Goal: Task Accomplishment & Management: Manage account settings

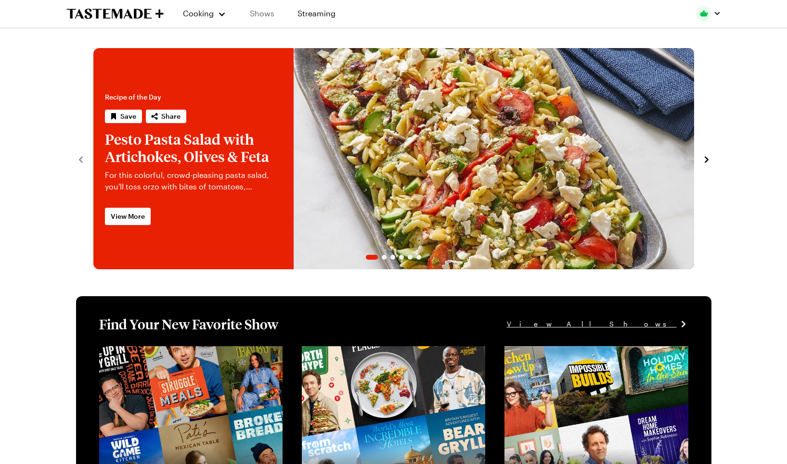
click at [266, 12] on link "Shows" at bounding box center [262, 13] width 44 height 27
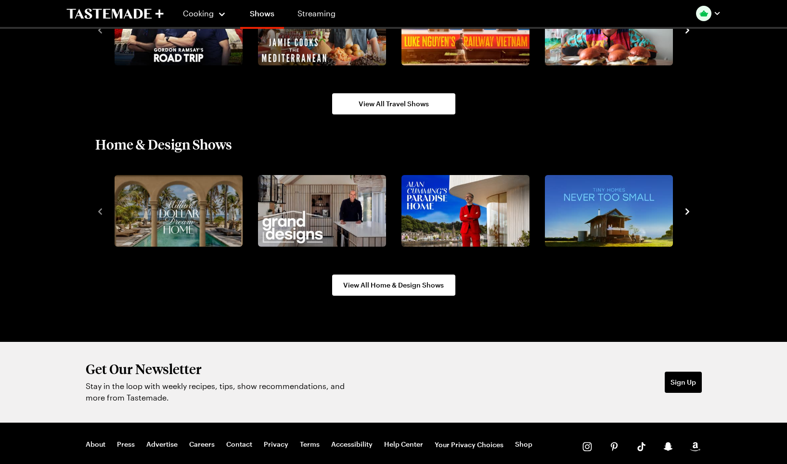
scroll to position [1150, 0]
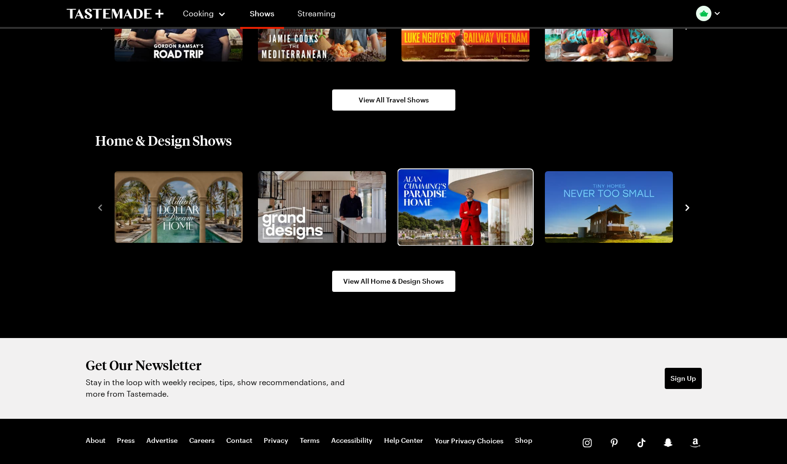
click at [503, 194] on img "3 / 10" at bounding box center [465, 207] width 134 height 76
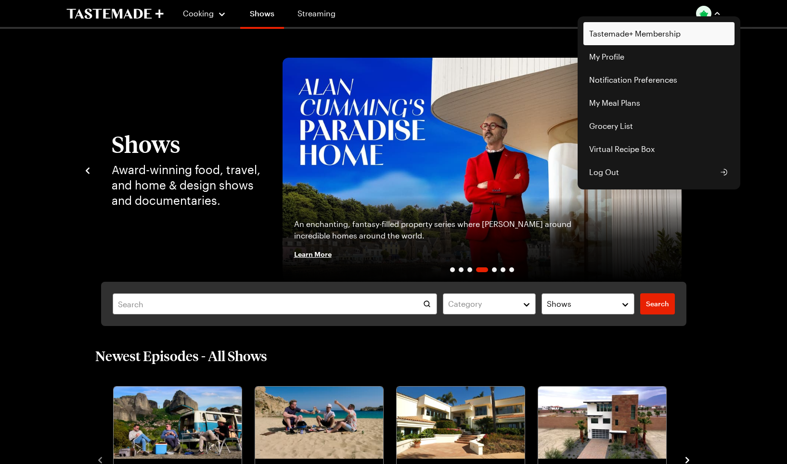
click at [621, 32] on link "Tastemade+ Membership" at bounding box center [658, 33] width 151 height 23
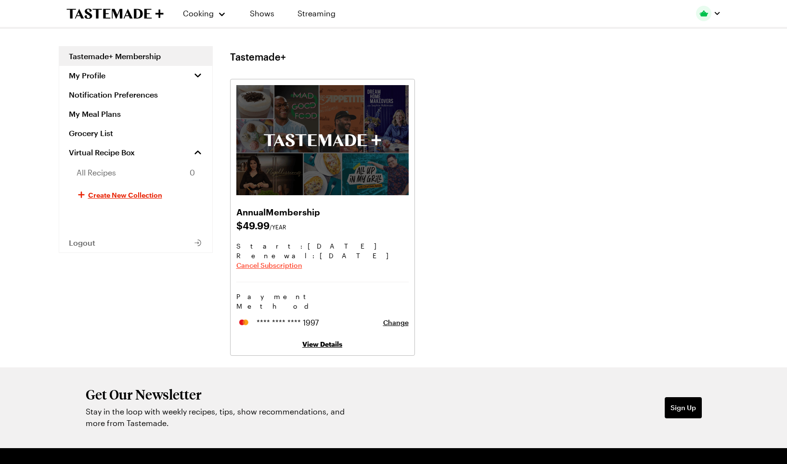
click at [281, 264] on span "Cancel Subscription" at bounding box center [269, 266] width 66 height 10
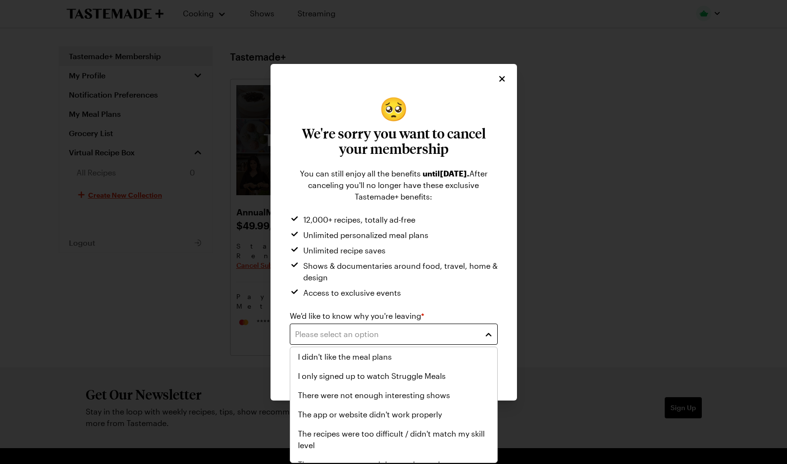
click at [486, 328] on button "Please select an option" at bounding box center [394, 334] width 208 height 21
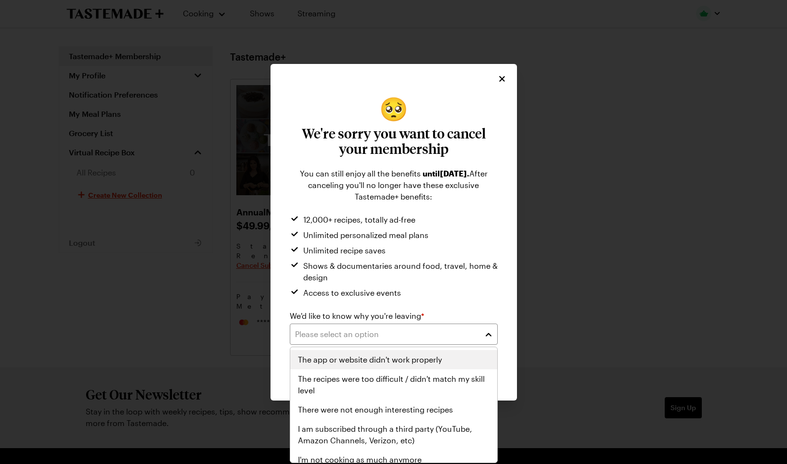
scroll to position [62, 0]
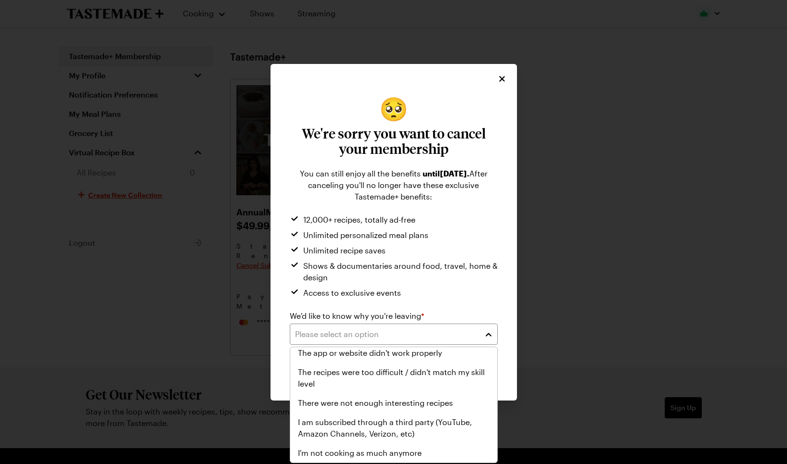
click at [659, 315] on div "🥺 We're sorry you want to cancel your membership You can still enjoy all the be…" at bounding box center [393, 232] width 787 height 464
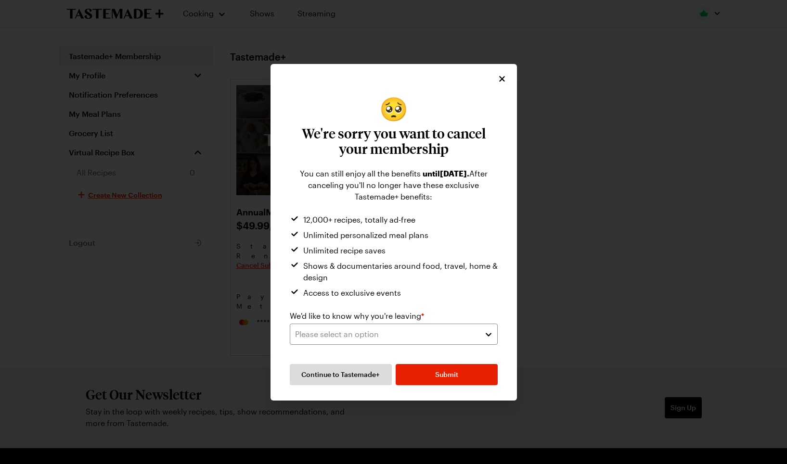
click at [503, 76] on icon "Close" at bounding box center [502, 79] width 10 height 10
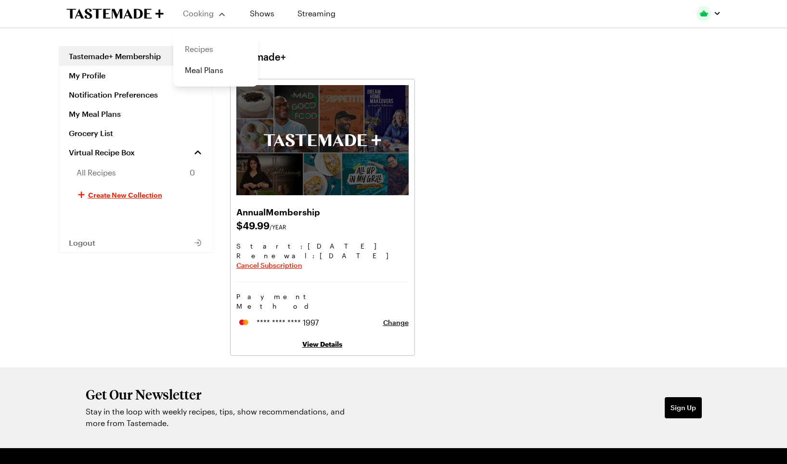
click at [202, 50] on link "Recipes" at bounding box center [215, 48] width 73 height 21
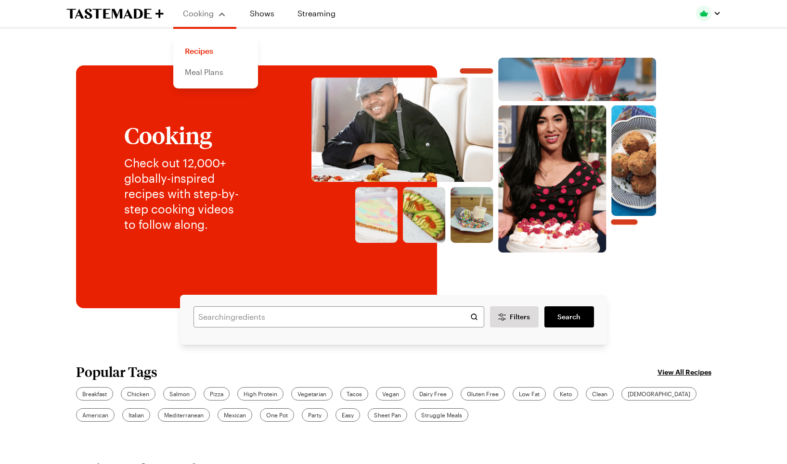
click at [203, 72] on link "Meal Plans" at bounding box center [215, 72] width 73 height 21
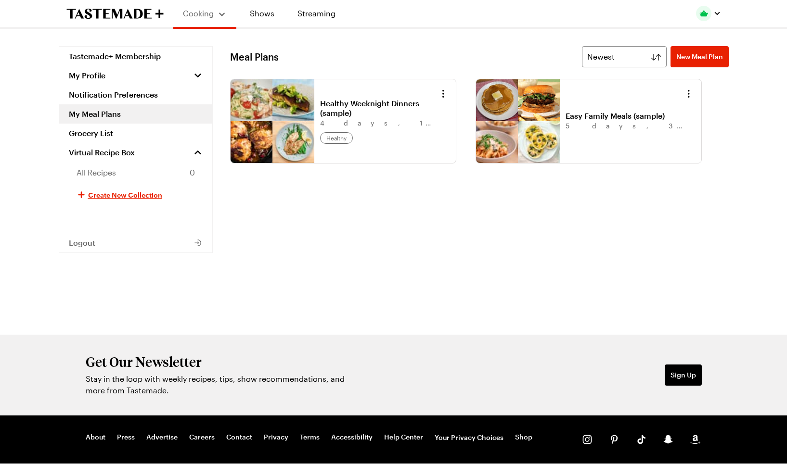
click at [320, 118] on link "Healthy Weeknight Dinners (sample)" at bounding box center [379, 108] width 119 height 19
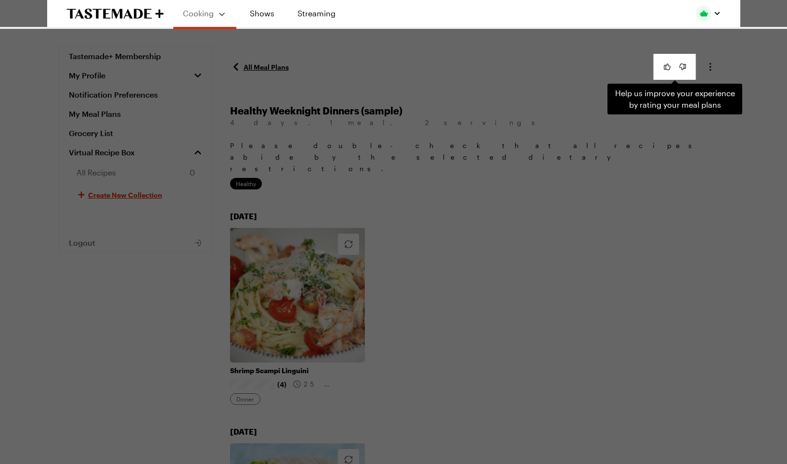
click at [429, 264] on div "Help us improve your experience by rating your meal plans . Press Escape to dis…" at bounding box center [393, 232] width 787 height 464
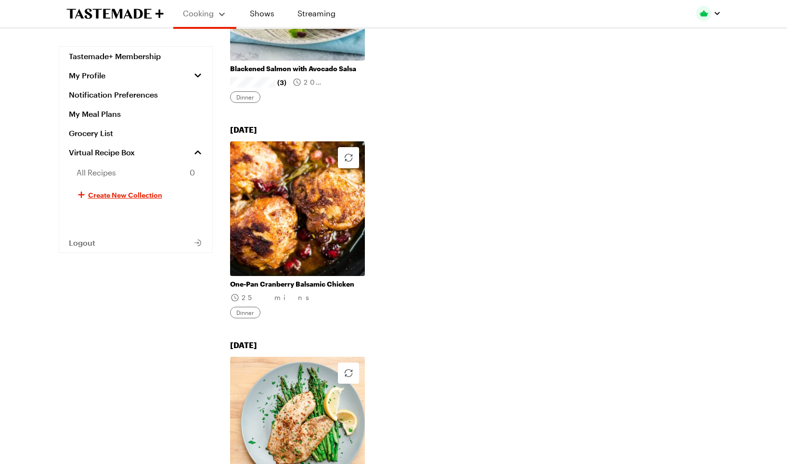
scroll to position [513, 0]
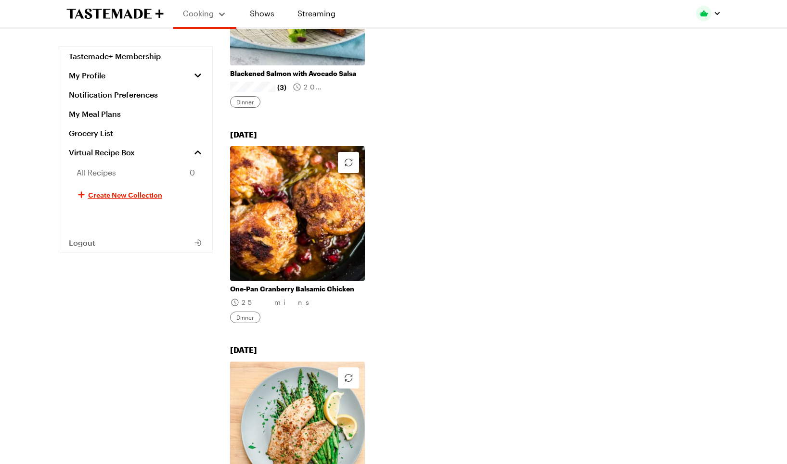
click at [342, 285] on link "One-Pan Cranberry Balsamic Chicken" at bounding box center [297, 289] width 135 height 9
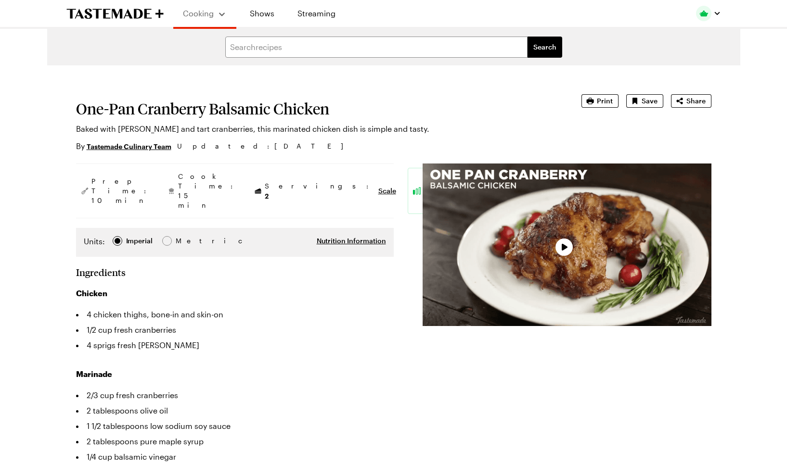
type textarea "x"
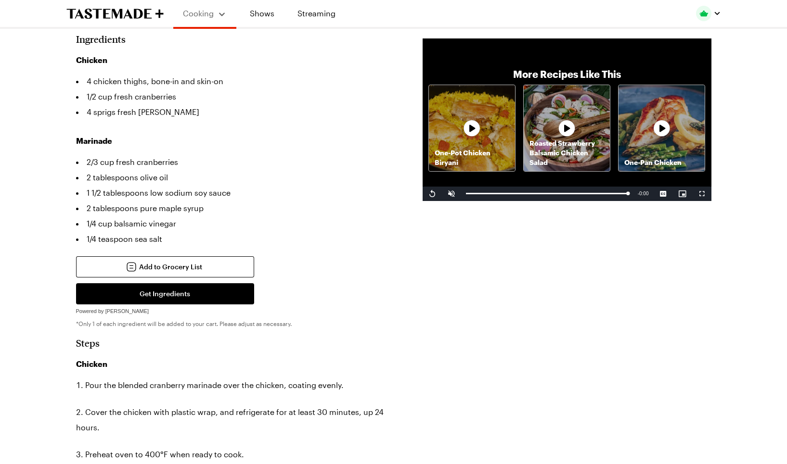
scroll to position [231, 0]
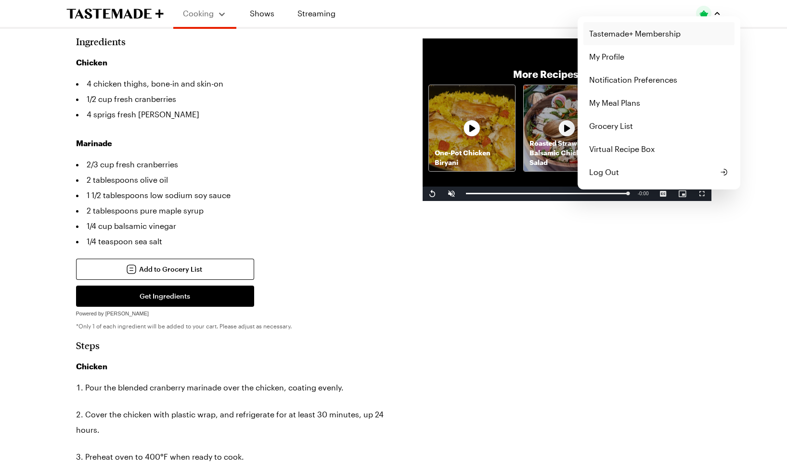
click at [622, 39] on link "Tastemade+ Membership" at bounding box center [658, 33] width 151 height 23
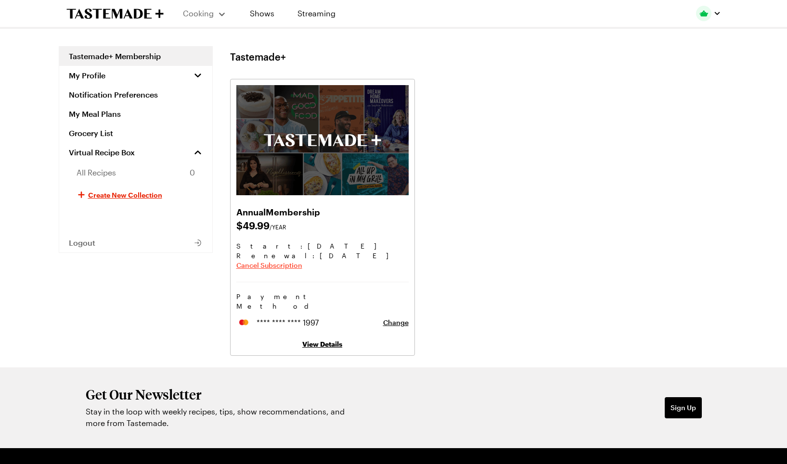
click at [278, 266] on span "Cancel Subscription" at bounding box center [269, 266] width 66 height 10
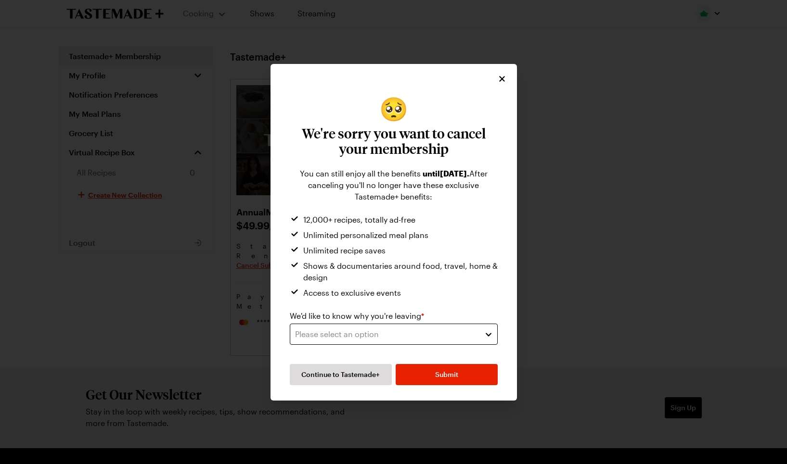
click at [486, 330] on button "Please select an option" at bounding box center [394, 334] width 208 height 21
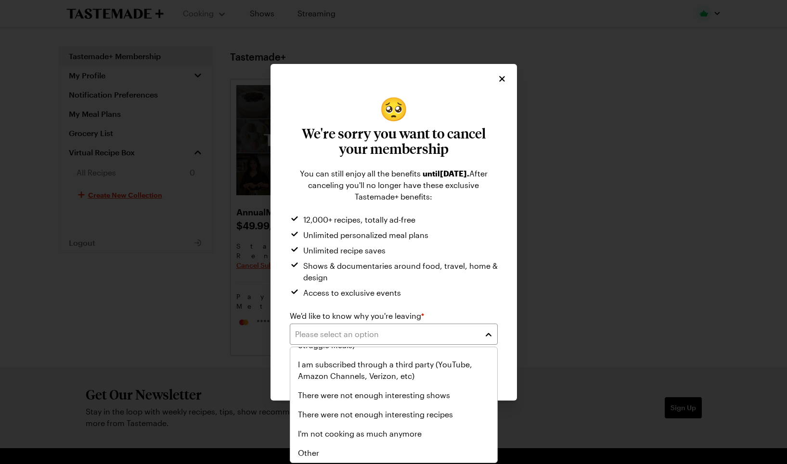
scroll to position [112, 0]
click at [404, 450] on div "Other" at bounding box center [393, 453] width 191 height 12
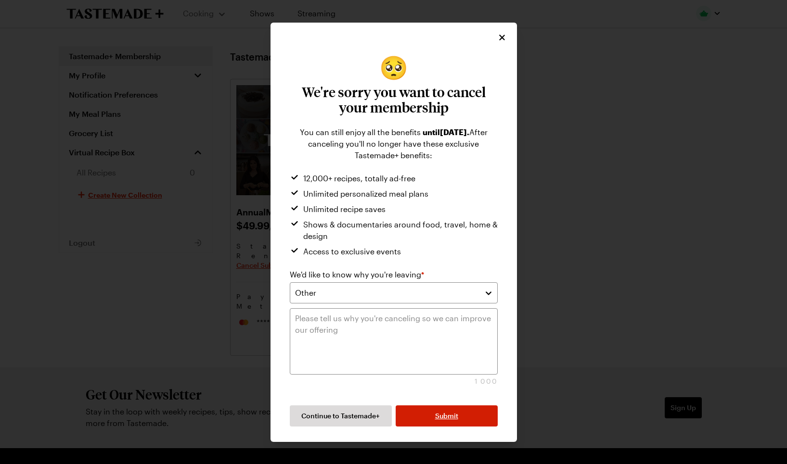
click at [432, 417] on button "Submit" at bounding box center [446, 416] width 102 height 21
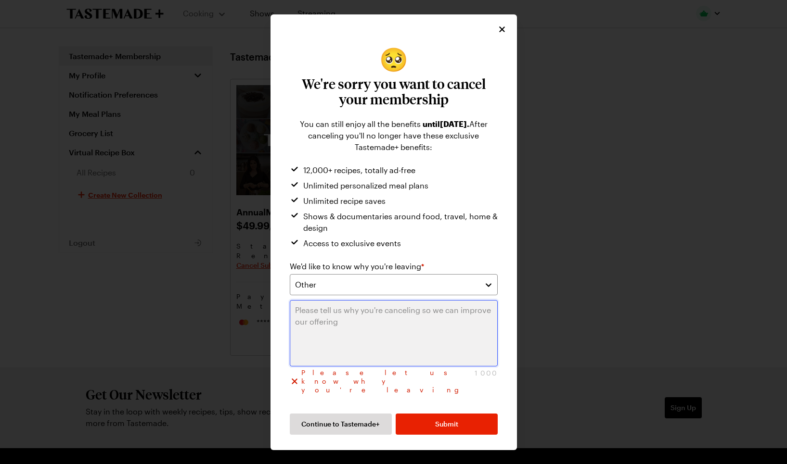
click at [374, 325] on textarea at bounding box center [394, 333] width 208 height 66
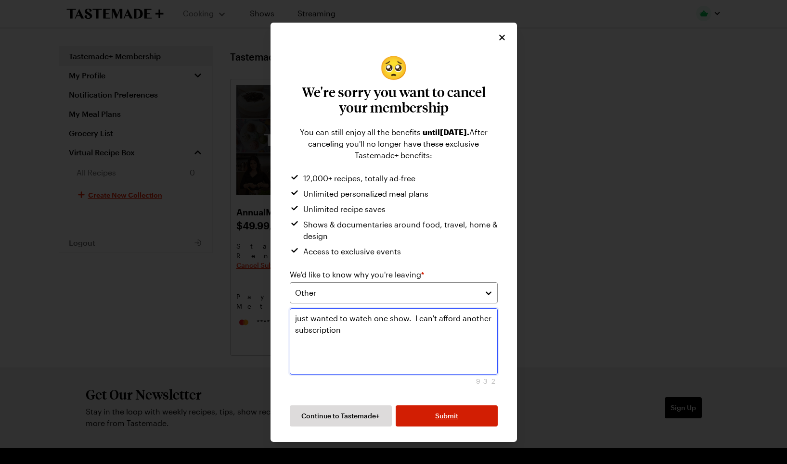
type textarea "just wanted to watch one show. I can't afford another subscription"
click at [442, 416] on span "Submit" at bounding box center [446, 416] width 23 height 10
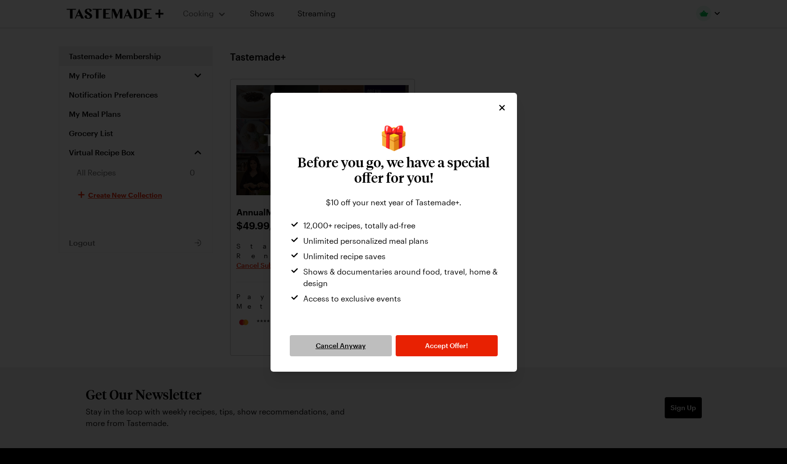
click at [338, 347] on span "Cancel Anyway" at bounding box center [341, 346] width 50 height 10
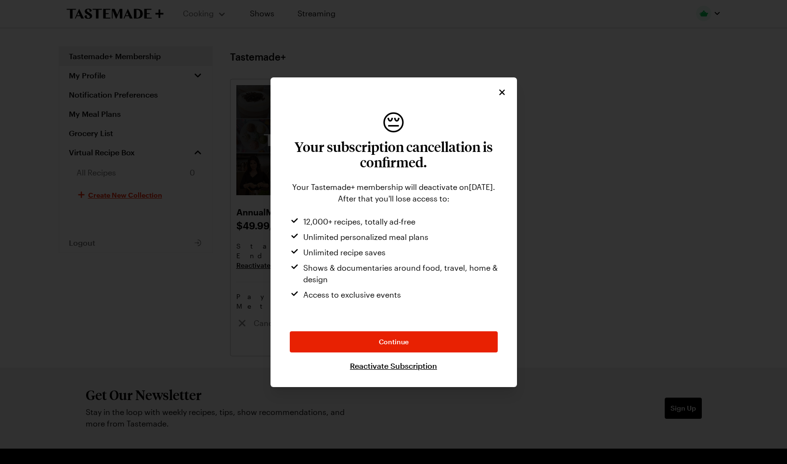
click at [502, 87] on button "Close" at bounding box center [501, 92] width 11 height 11
